Goal: Find specific page/section: Find specific page/section

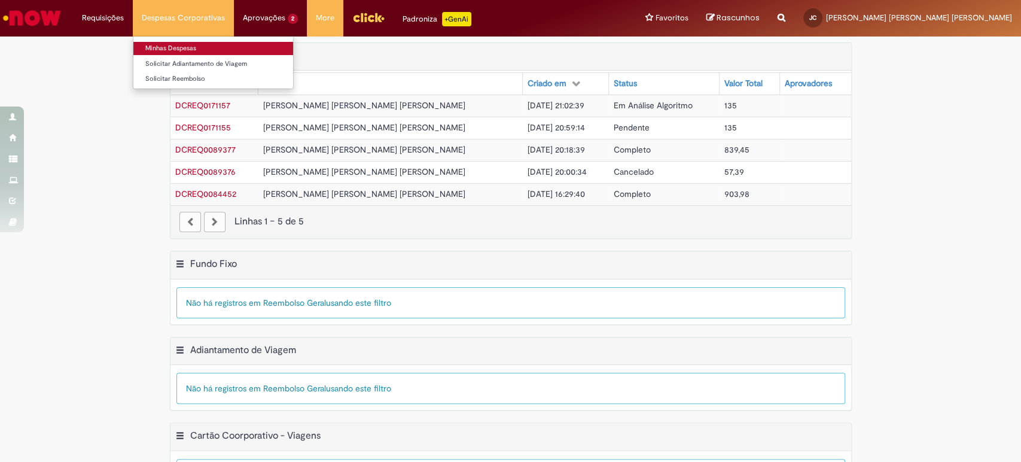
click at [159, 48] on link "Minhas Despesas" at bounding box center [213, 48] width 160 height 13
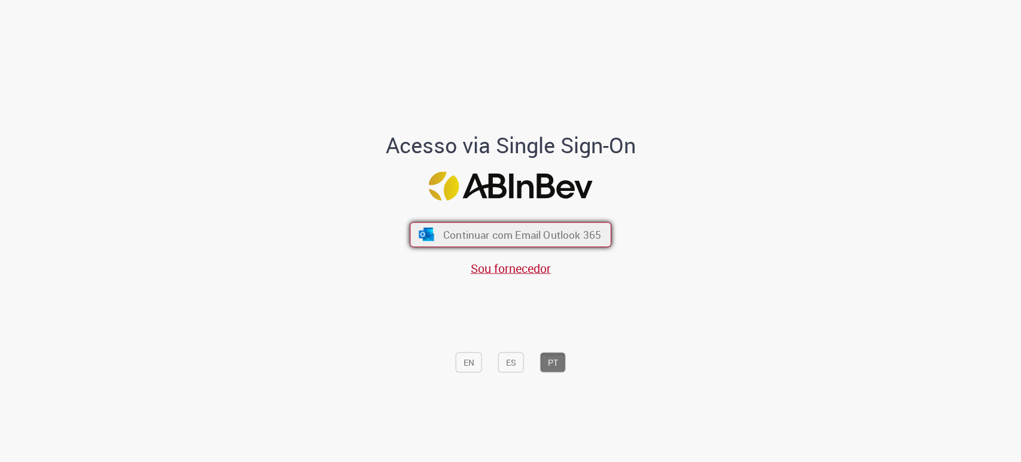
click at [526, 228] on span "Continuar com Email Outlook 365" at bounding box center [522, 235] width 158 height 14
